Goal: Task Accomplishment & Management: Use online tool/utility

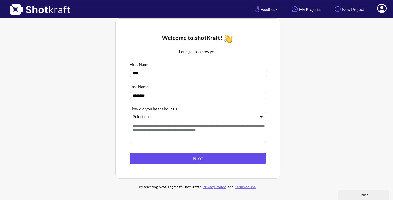
click at [187, 157] on button "Next" at bounding box center [198, 159] width 136 height 12
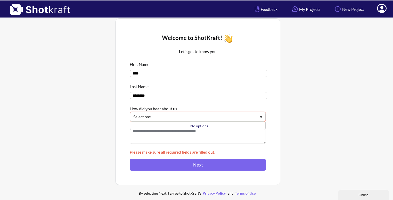
click at [197, 120] on div at bounding box center [194, 117] width 123 height 6
click at [282, 79] on div at bounding box center [336, 110] width 108 height 186
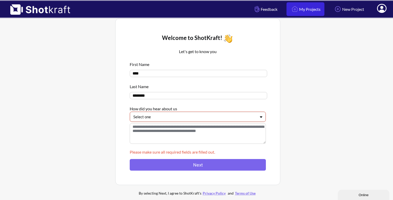
click at [306, 12] on link "My Projects" at bounding box center [305, 9] width 38 height 14
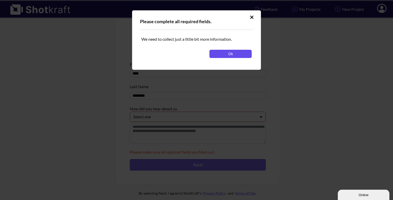
click at [233, 52] on button "Ok" at bounding box center [230, 54] width 42 height 8
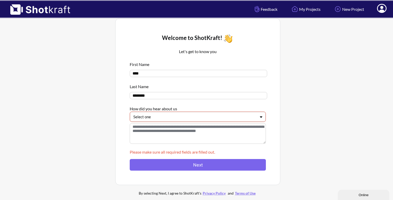
click at [386, 6] on icon at bounding box center [382, 8] width 10 height 9
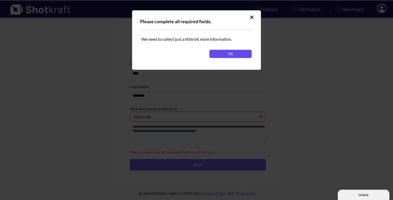
click at [235, 53] on button "Ok" at bounding box center [230, 54] width 42 height 8
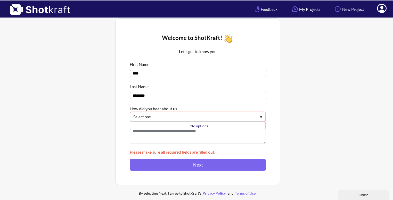
click at [168, 118] on div at bounding box center [194, 117] width 123 height 6
click at [155, 130] on div "No options" at bounding box center [199, 126] width 133 height 8
click at [146, 140] on textarea at bounding box center [198, 133] width 136 height 21
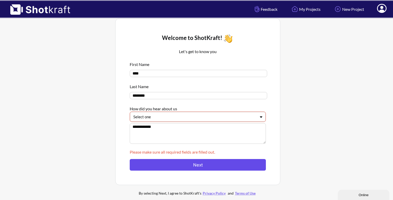
type textarea "**********"
click at [163, 168] on button "Next" at bounding box center [198, 165] width 136 height 12
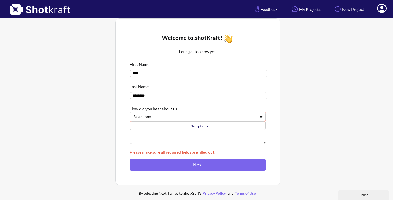
click at [174, 116] on div at bounding box center [194, 117] width 123 height 6
click at [175, 124] on div "No options" at bounding box center [199, 126] width 130 height 6
click at [194, 129] on div "No options" at bounding box center [199, 126] width 130 height 6
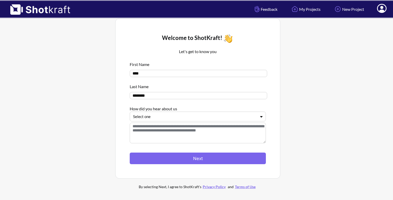
click at [386, 13] on span at bounding box center [381, 9] width 17 height 16
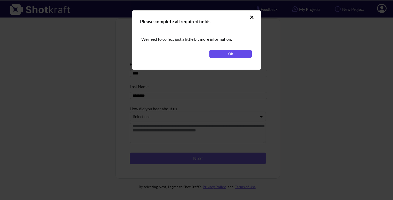
click at [245, 50] on button "Ok" at bounding box center [230, 54] width 42 height 8
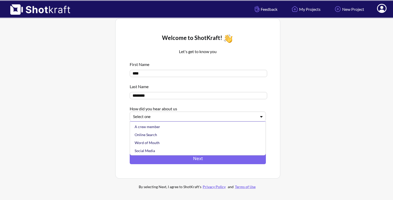
click at [200, 118] on div at bounding box center [194, 117] width 123 height 6
click at [187, 135] on div "Online Search" at bounding box center [199, 135] width 131 height 8
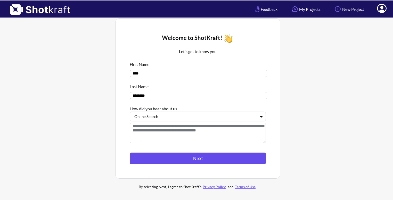
click at [171, 156] on button "Next" at bounding box center [198, 159] width 136 height 12
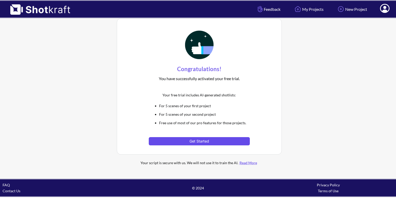
click at [182, 142] on button "Get Started" at bounding box center [199, 141] width 101 height 8
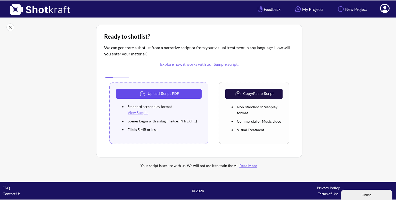
click at [177, 94] on button "Upload Script PDF" at bounding box center [159, 94] width 86 height 10
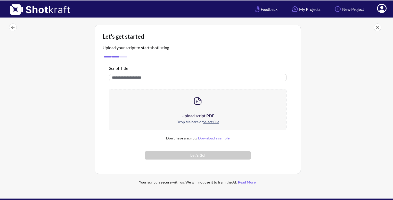
click at [177, 94] on div at bounding box center [197, 100] width 177 height 23
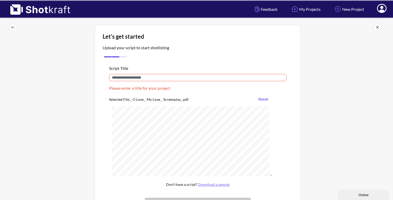
click at [144, 77] on input "text" at bounding box center [197, 77] width 177 height 7
type input "*"
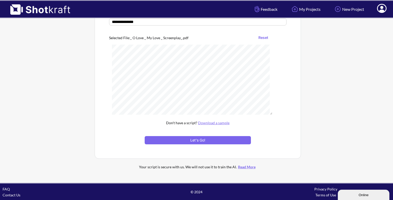
scroll to position [56, 0]
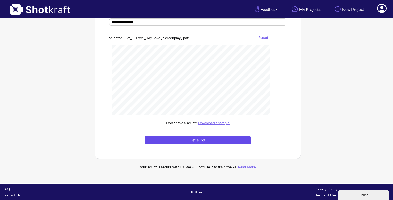
type input "**********"
click at [182, 137] on button "Let's Go!" at bounding box center [198, 140] width 106 height 8
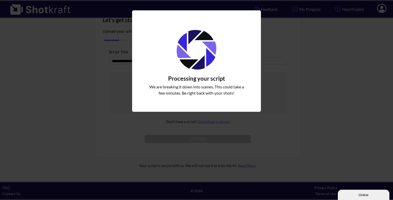
scroll to position [16, 0]
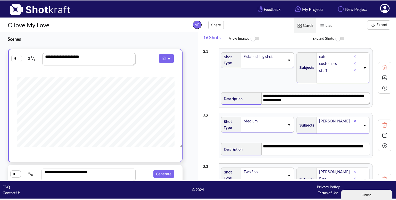
click at [364, 67] on icon at bounding box center [365, 67] width 2 height 1
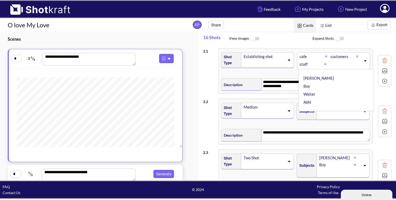
click at [363, 61] on icon at bounding box center [365, 61] width 7 height 4
